Goal: Task Accomplishment & Management: Use online tool/utility

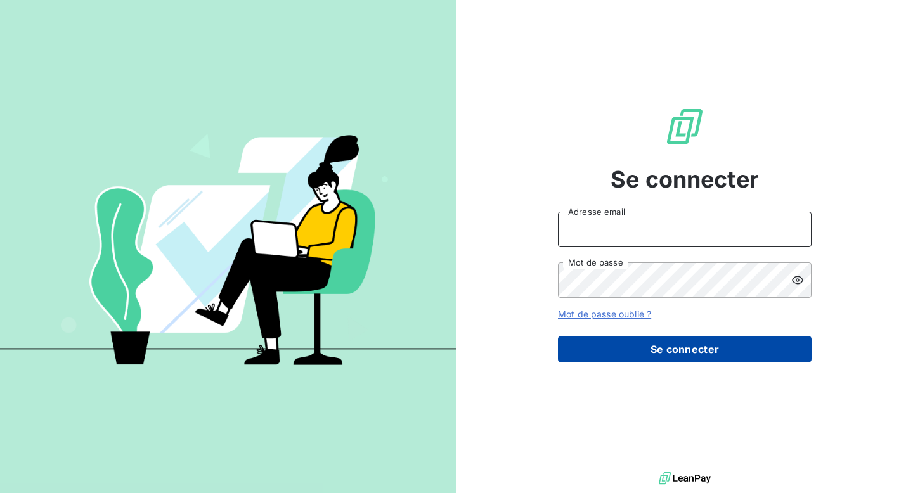
type input "[EMAIL_ADDRESS][DOMAIN_NAME]"
click at [641, 349] on button "Se connecter" at bounding box center [685, 349] width 254 height 27
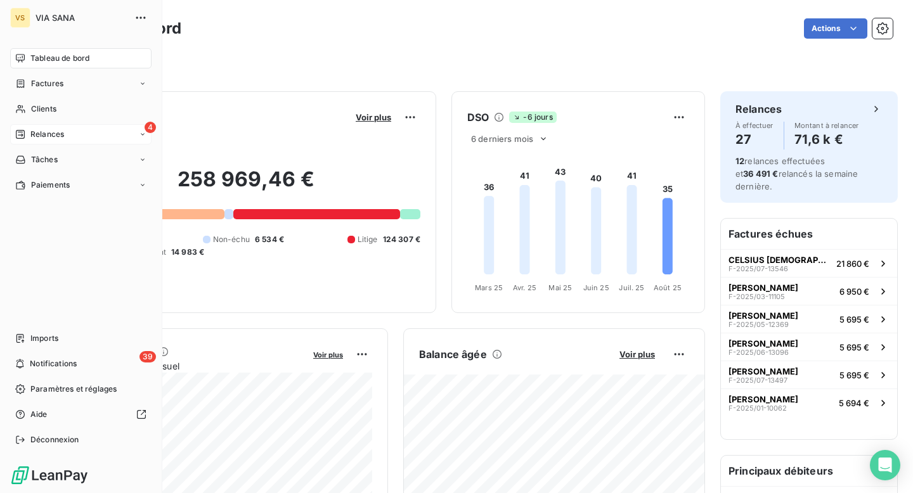
click at [27, 138] on div "Relances" at bounding box center [39, 134] width 49 height 11
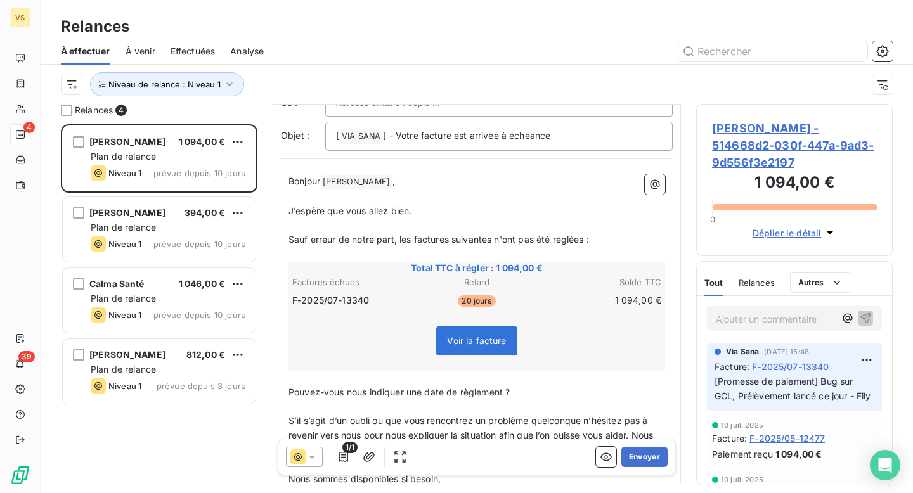
scroll to position [71, 0]
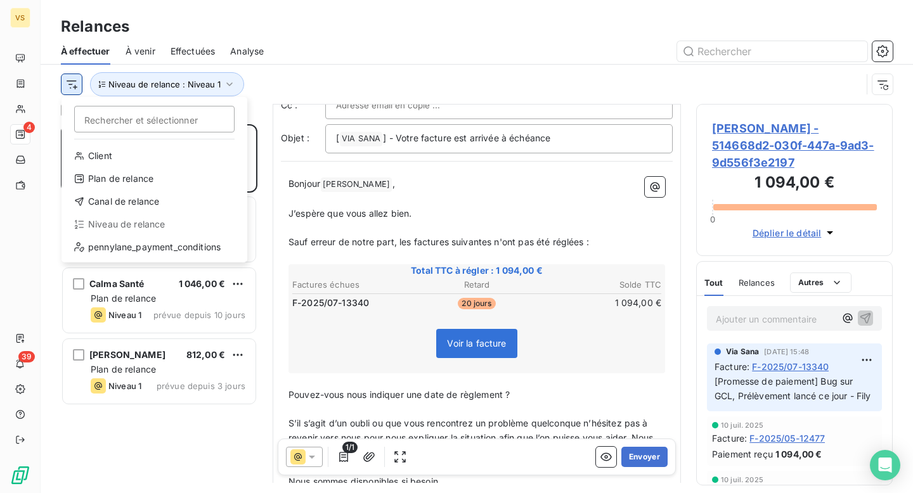
click at [75, 87] on html "VS 4 39 Relances À effectuer À venir Effectuées Analyse Rechercher et sélection…" at bounding box center [456, 246] width 913 height 493
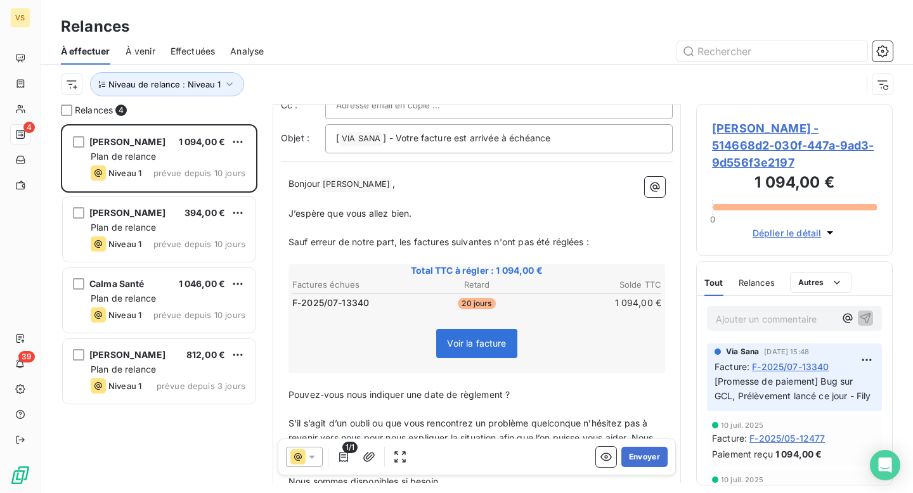
click at [131, 82] on html "VS 4 39 Relances À effectuer À venir Effectuées Analyse Niveau de relance : Niv…" at bounding box center [456, 246] width 913 height 493
click at [131, 82] on span "Niveau de relance : Niveau 1" at bounding box center [164, 84] width 112 height 10
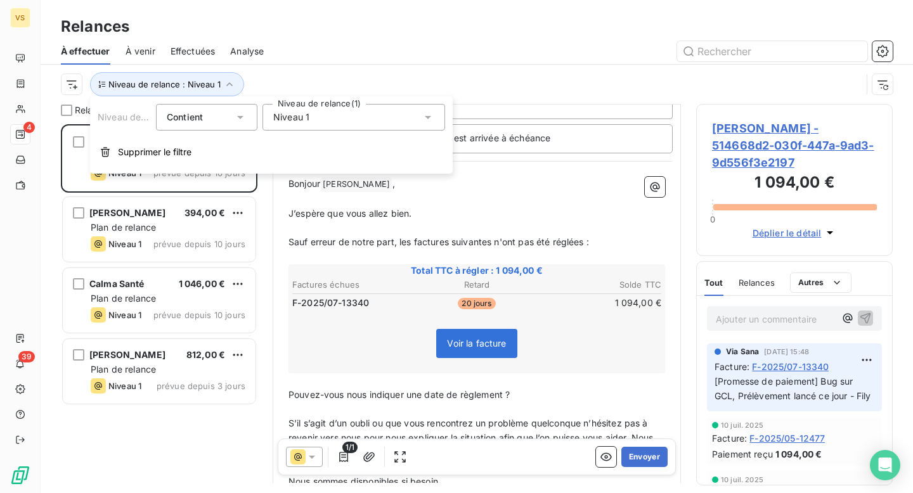
click at [307, 119] on span "Niveau 1" at bounding box center [291, 117] width 36 height 13
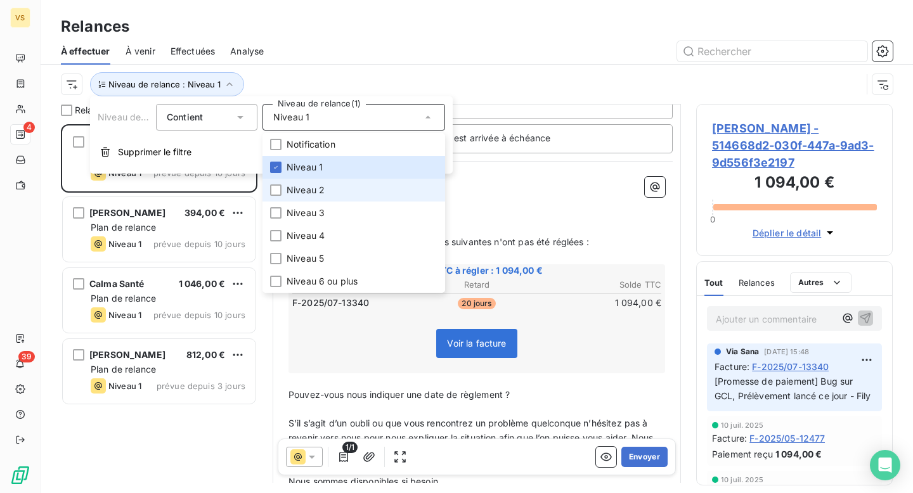
click at [306, 193] on span "Niveau 2" at bounding box center [305, 190] width 38 height 13
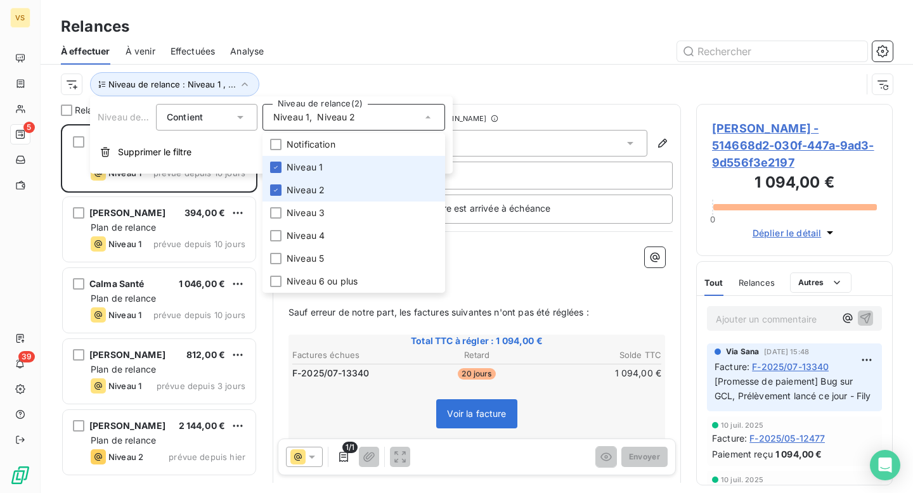
scroll to position [369, 196]
click at [298, 158] on li "Niveau 1" at bounding box center [353, 167] width 183 height 23
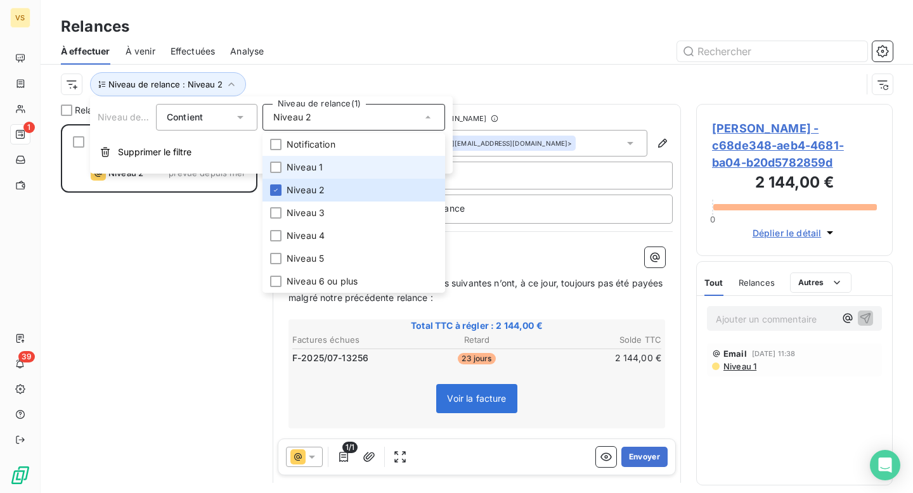
scroll to position [369, 196]
click at [333, 164] on li "Niveau 1" at bounding box center [353, 167] width 183 height 23
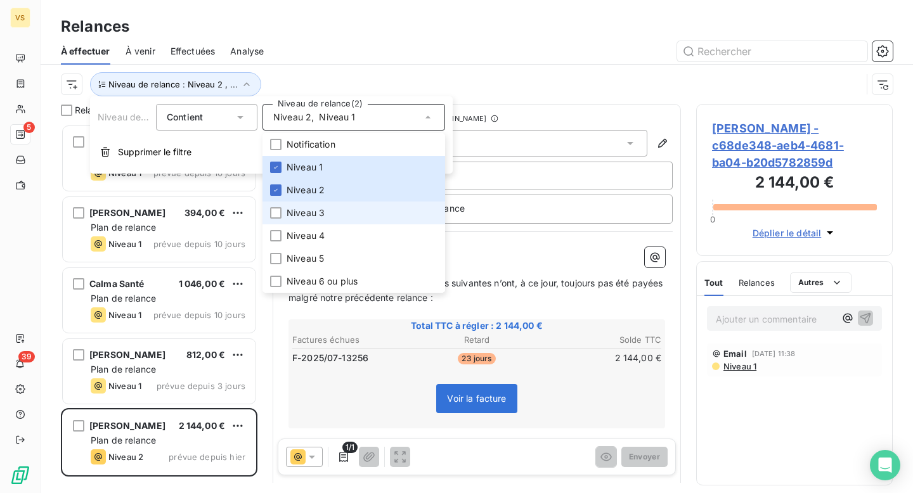
click at [312, 210] on span "Niveau 3" at bounding box center [305, 213] width 38 height 13
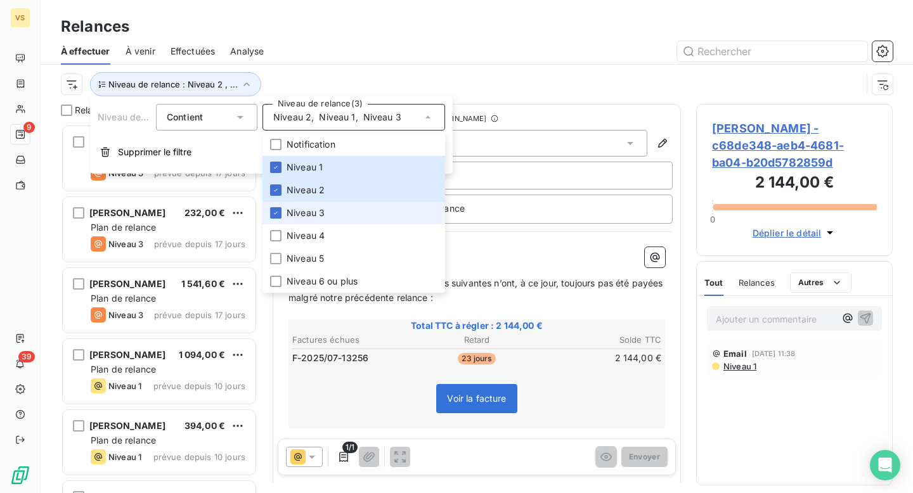
click at [310, 211] on span "Niveau 3" at bounding box center [305, 213] width 38 height 13
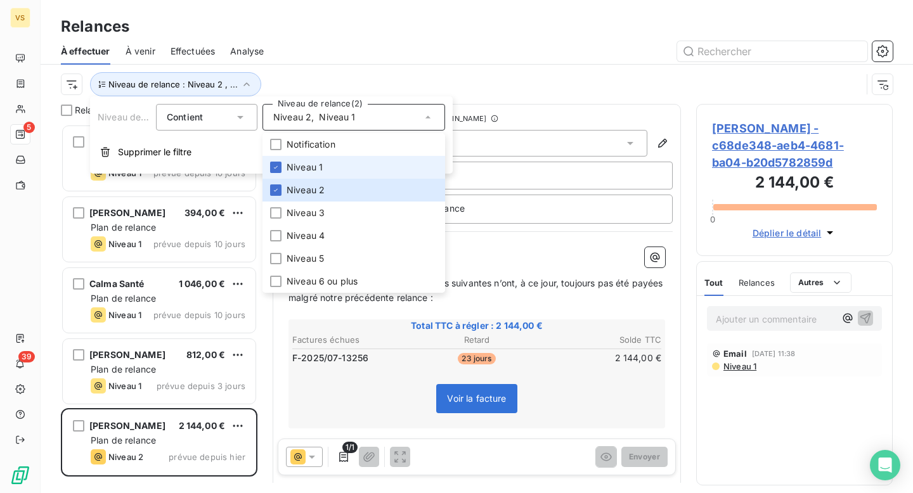
click at [306, 173] on span "Niveau 1" at bounding box center [304, 167] width 36 height 13
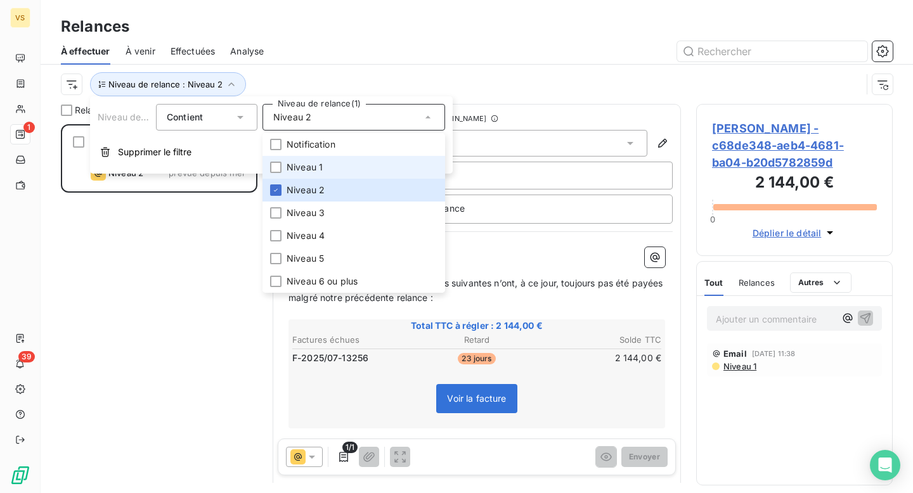
click at [306, 169] on span "Niveau 1" at bounding box center [304, 167] width 36 height 13
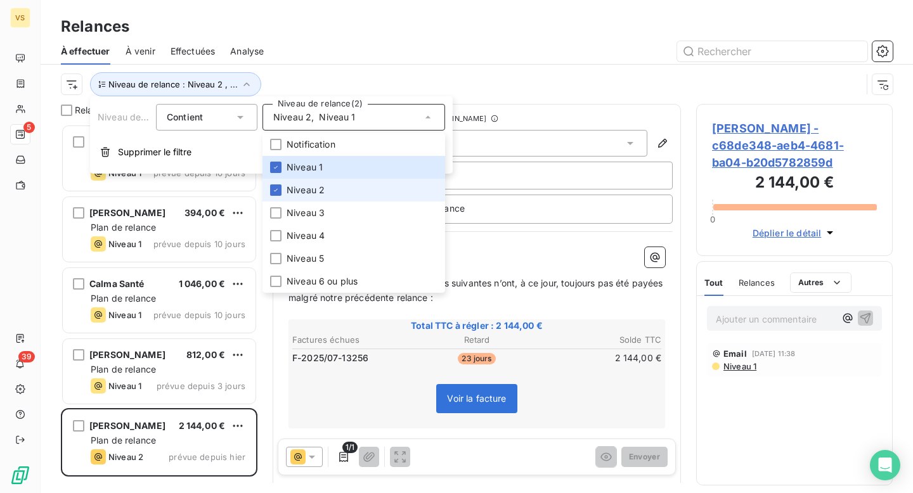
click at [313, 196] on li "Niveau 2" at bounding box center [353, 190] width 183 height 23
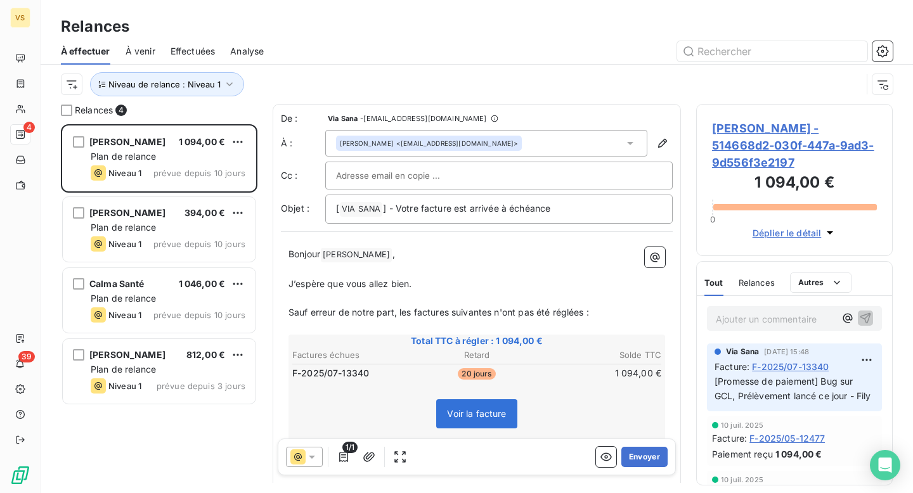
click at [459, 80] on div "Niveau de relance : Niveau 1" at bounding box center [461, 84] width 801 height 24
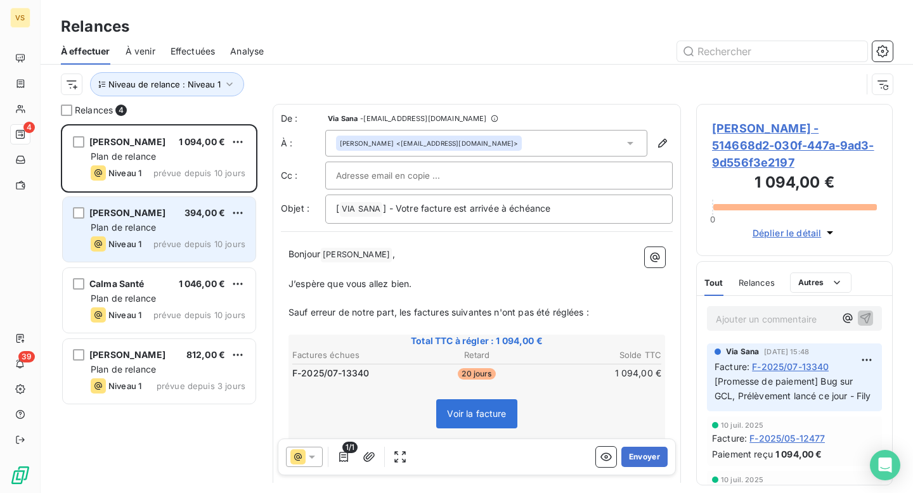
click at [183, 231] on div "Plan de relance" at bounding box center [168, 227] width 155 height 13
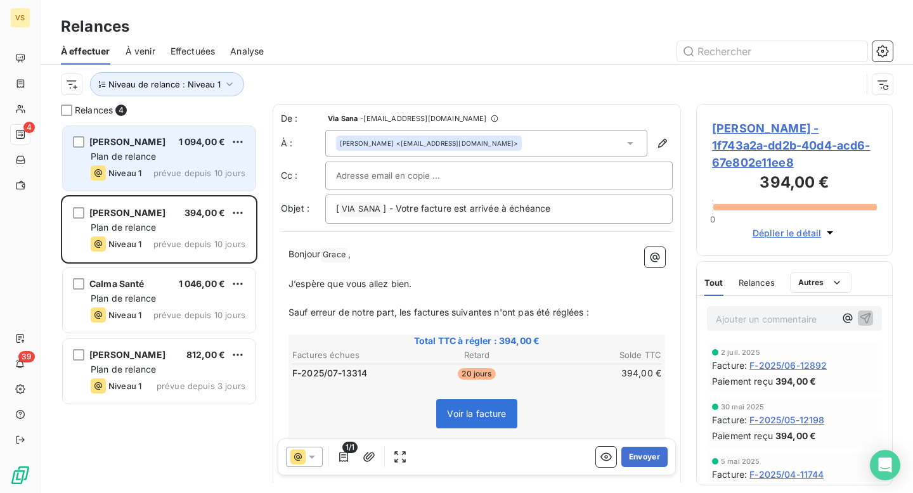
click at [157, 164] on div "Magali Scemama 1 094,00 € Plan de relance Niveau 1 prévue depuis 10 jours" at bounding box center [159, 158] width 193 height 65
